Goal: Task Accomplishment & Management: Manage account settings

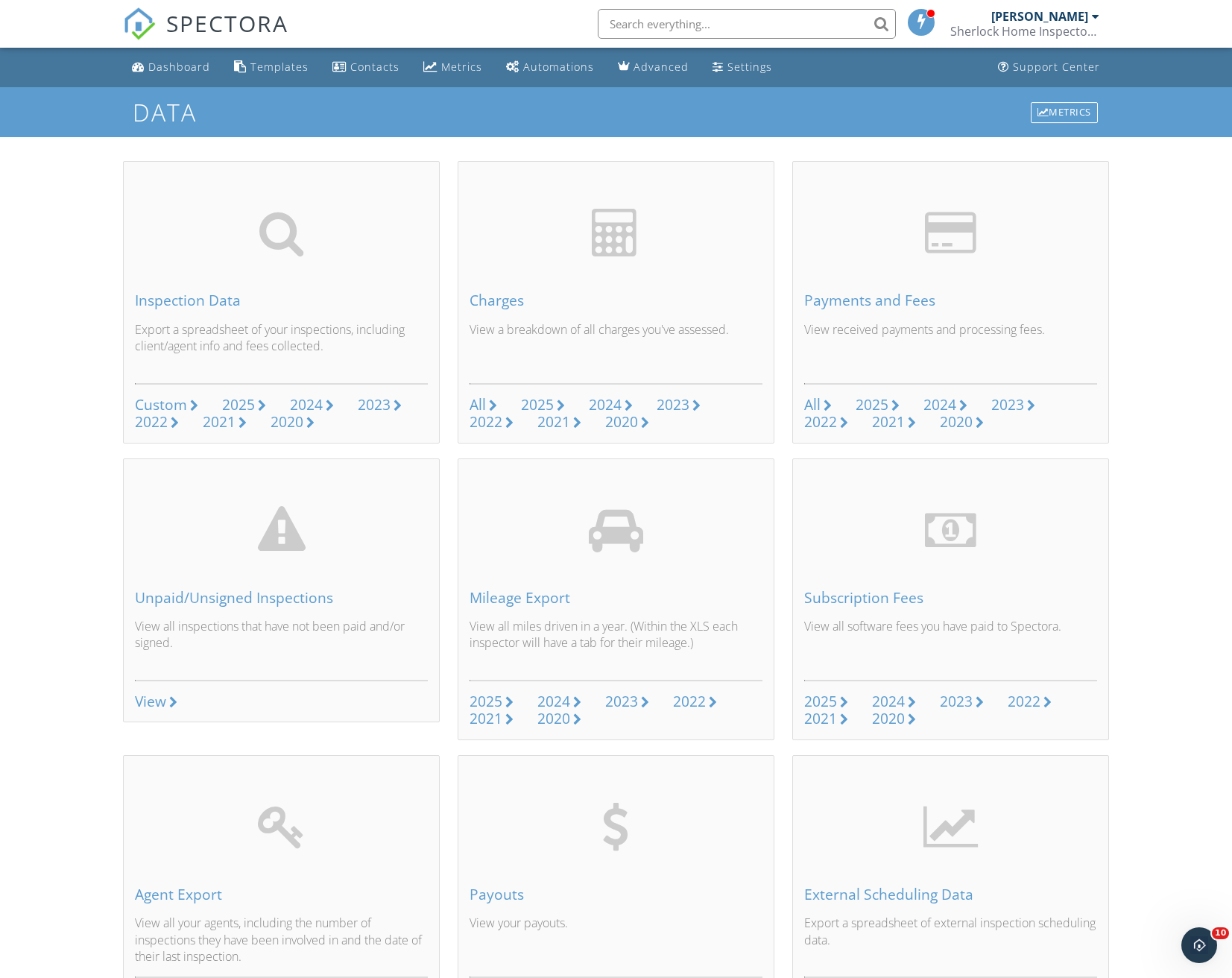
click at [196, 9] on span "SPECTORA" at bounding box center [227, 23] width 123 height 31
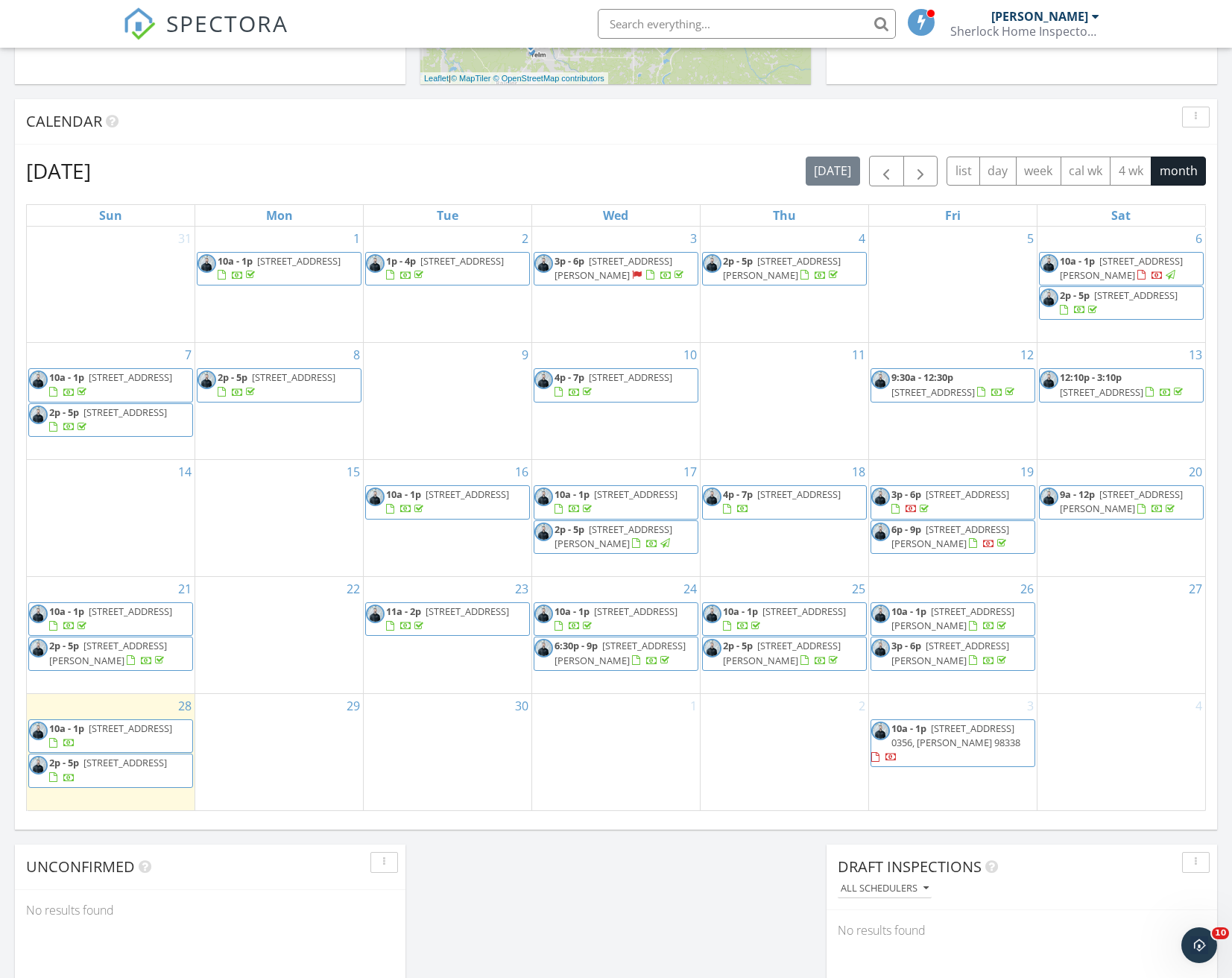
scroll to position [596, 0]
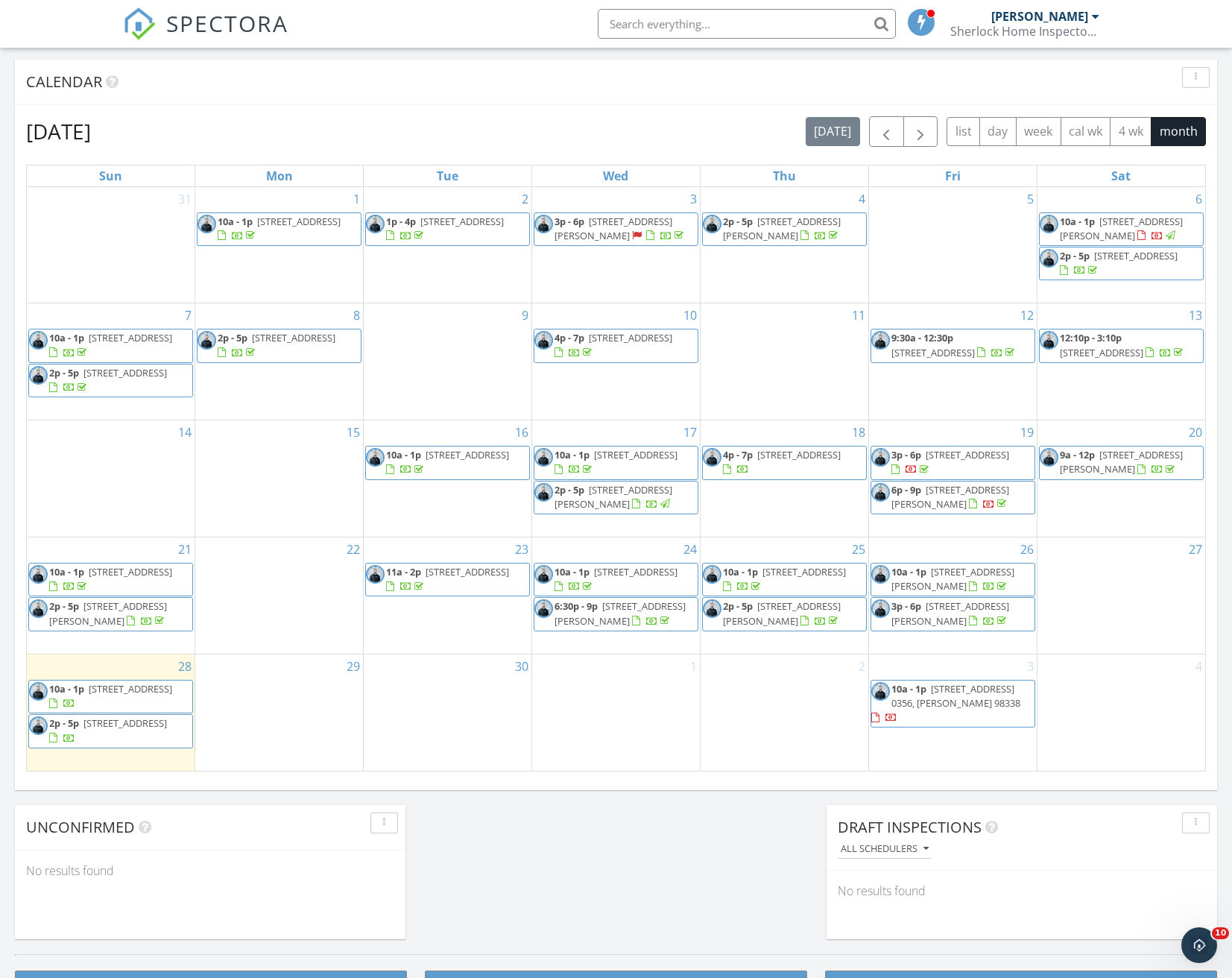
click at [127, 695] on span "14818 99th Way Southeast, Yelm 98597" at bounding box center [130, 688] width 84 height 13
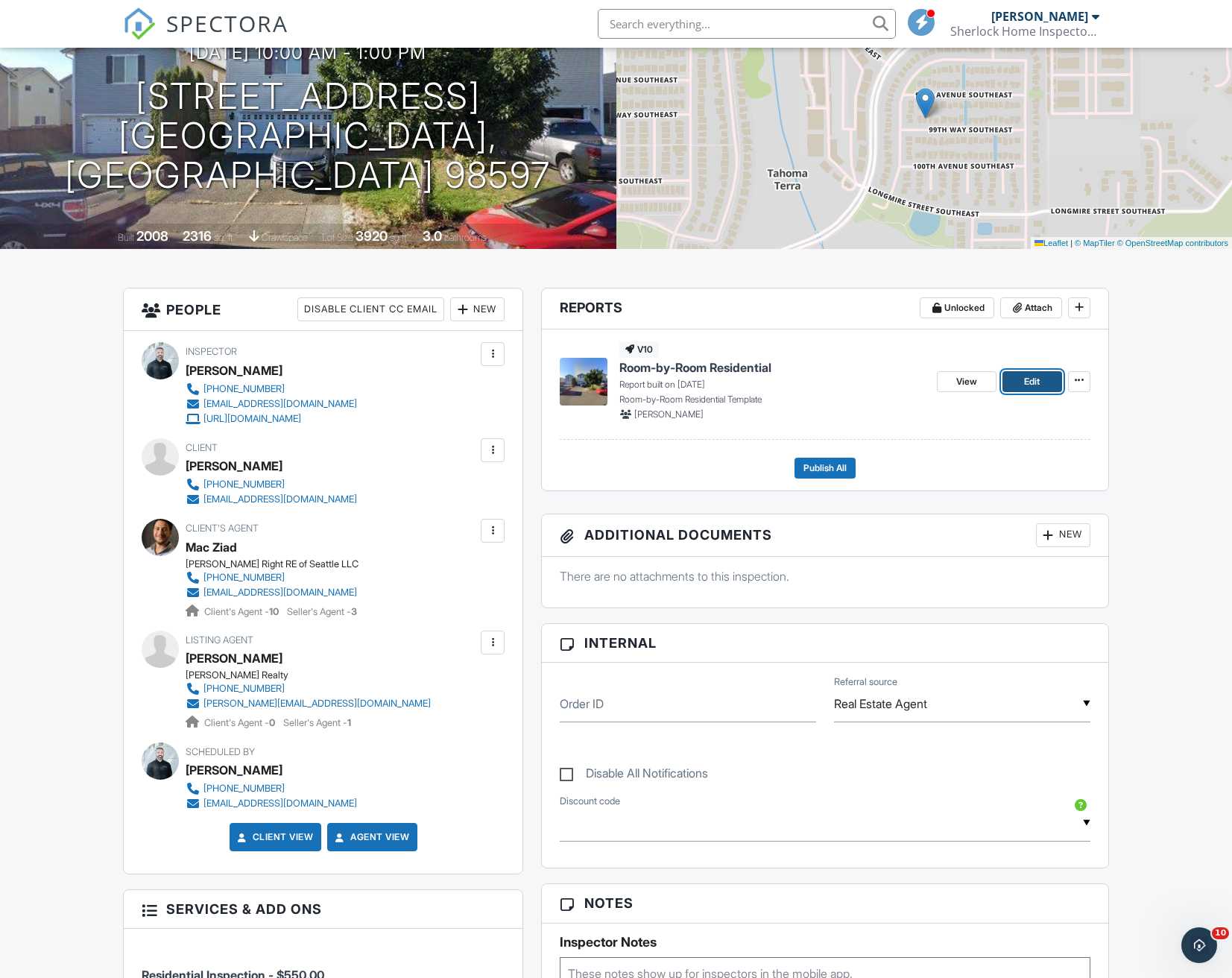
click at [1016, 383] on link "Edit" at bounding box center [1033, 381] width 59 height 21
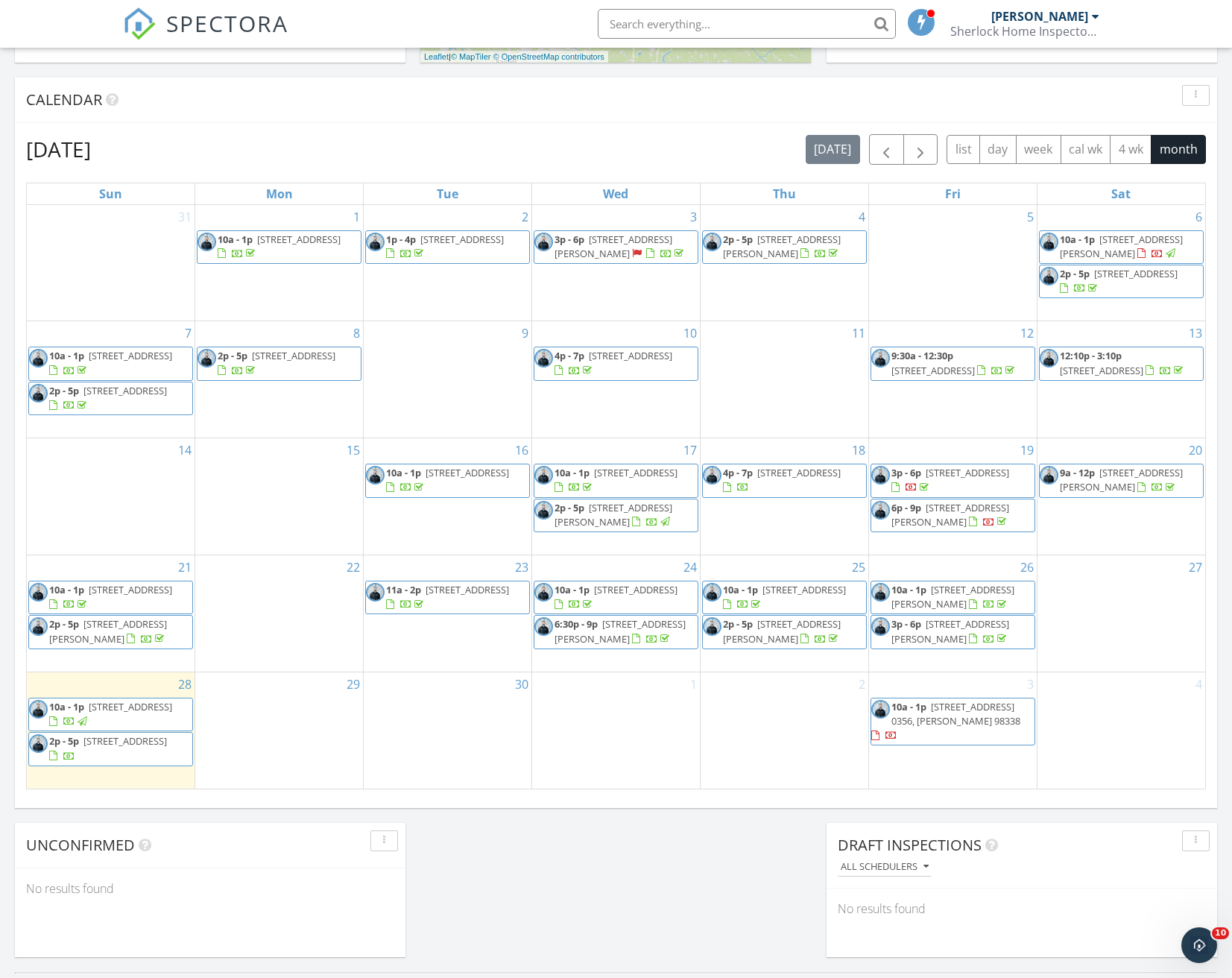
scroll to position [596, 0]
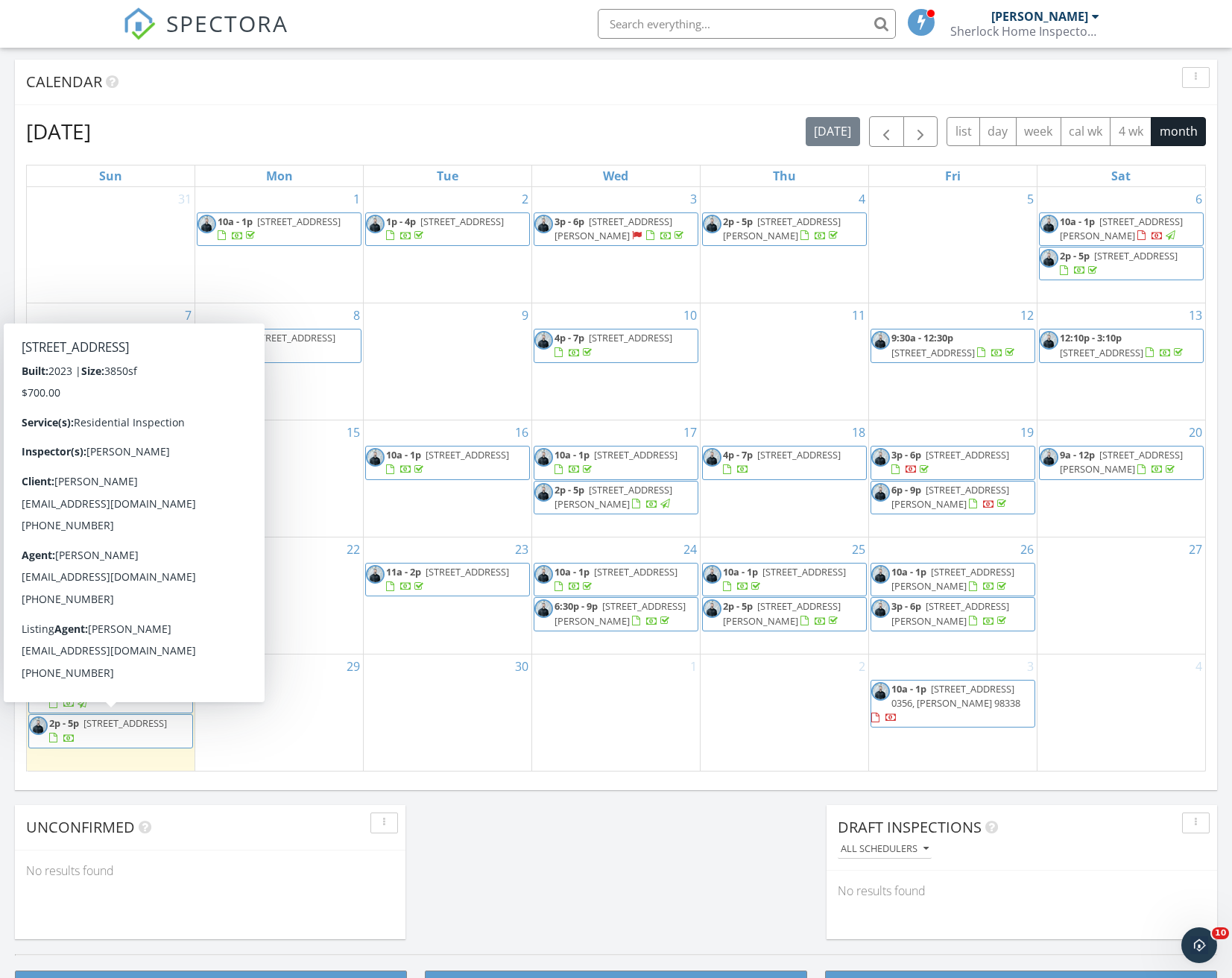
click at [152, 725] on span "1002 N 31st St, Renton 98056" at bounding box center [125, 723] width 84 height 13
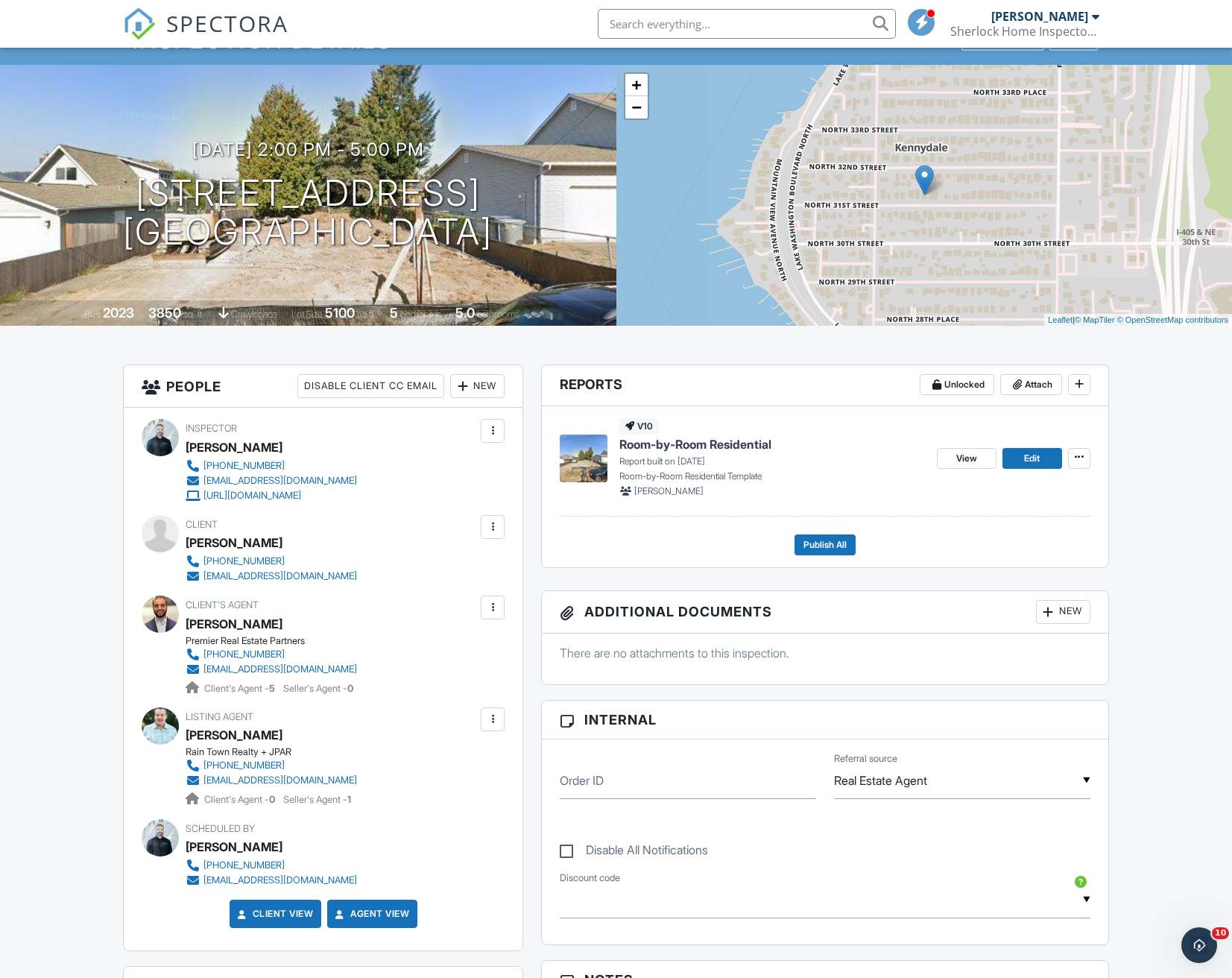
scroll to position [74, 0]
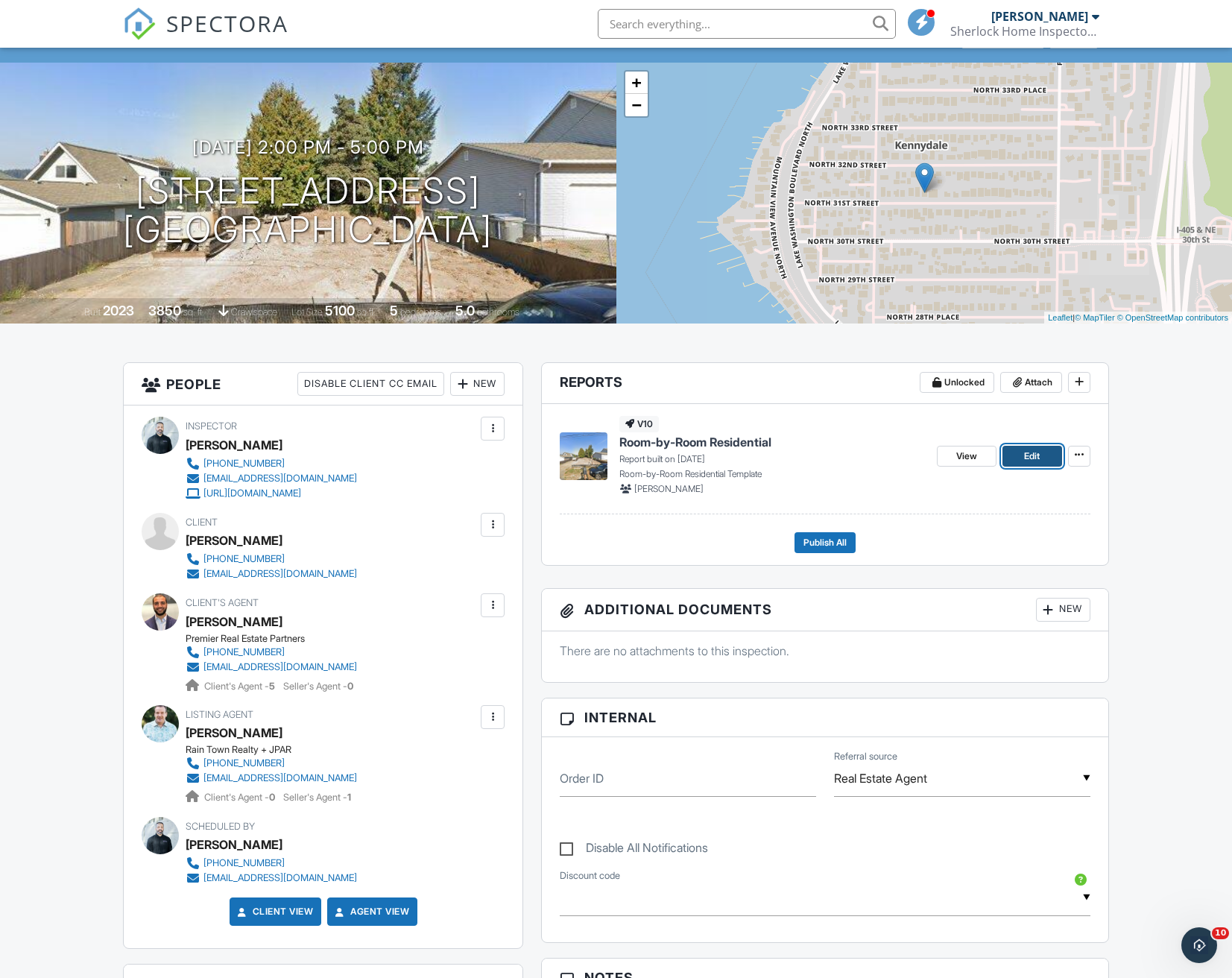
click at [1027, 459] on span "Edit" at bounding box center [1032, 456] width 16 height 15
